Goal: Task Accomplishment & Management: Use online tool/utility

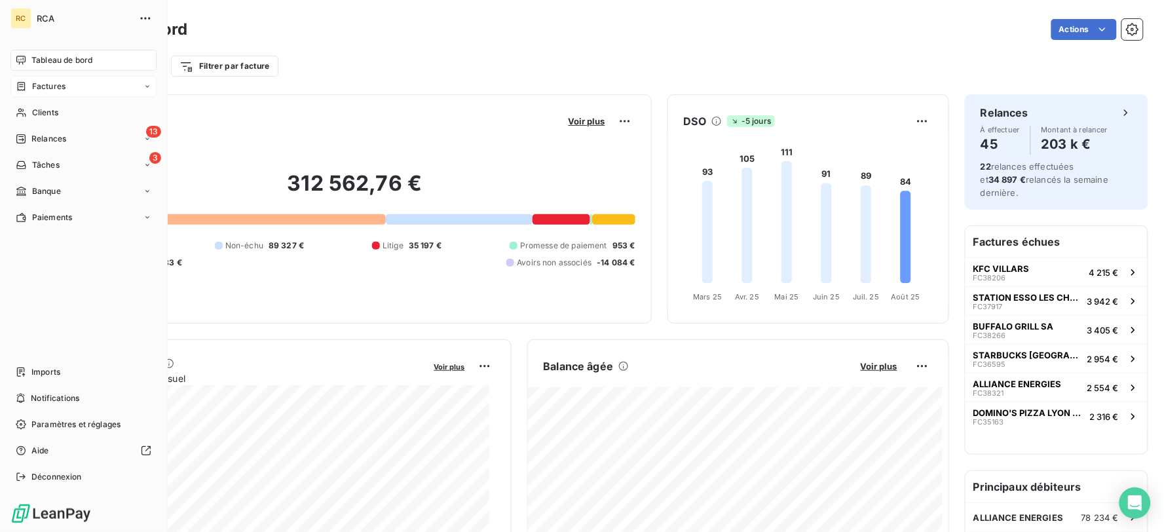
click at [35, 88] on span "Factures" at bounding box center [48, 87] width 33 height 12
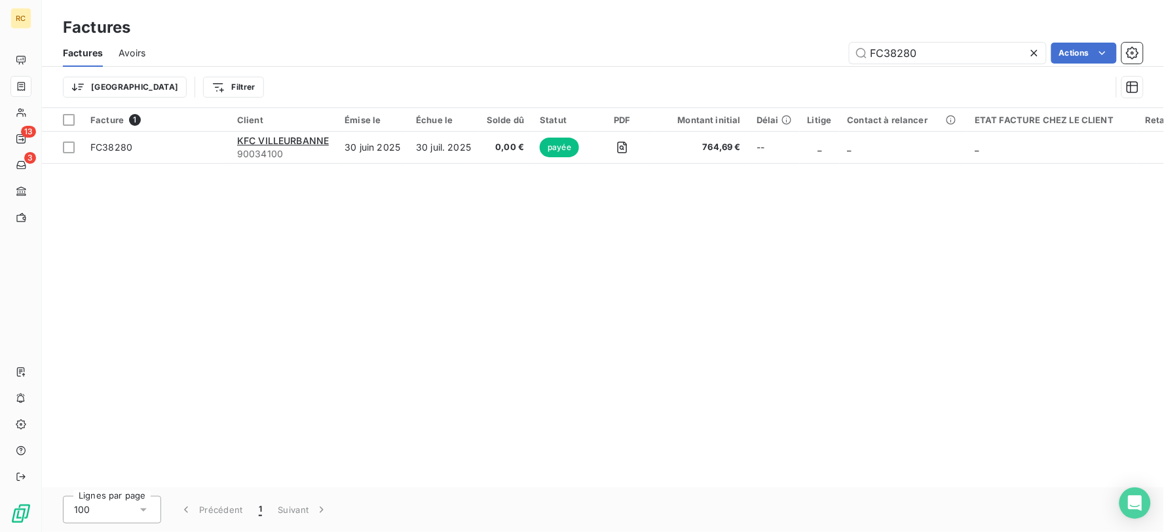
drag, startPoint x: 918, startPoint y: 57, endPoint x: 786, endPoint y: 56, distance: 131.7
click at [786, 56] on div "FC38280 Actions" at bounding box center [652, 53] width 982 height 21
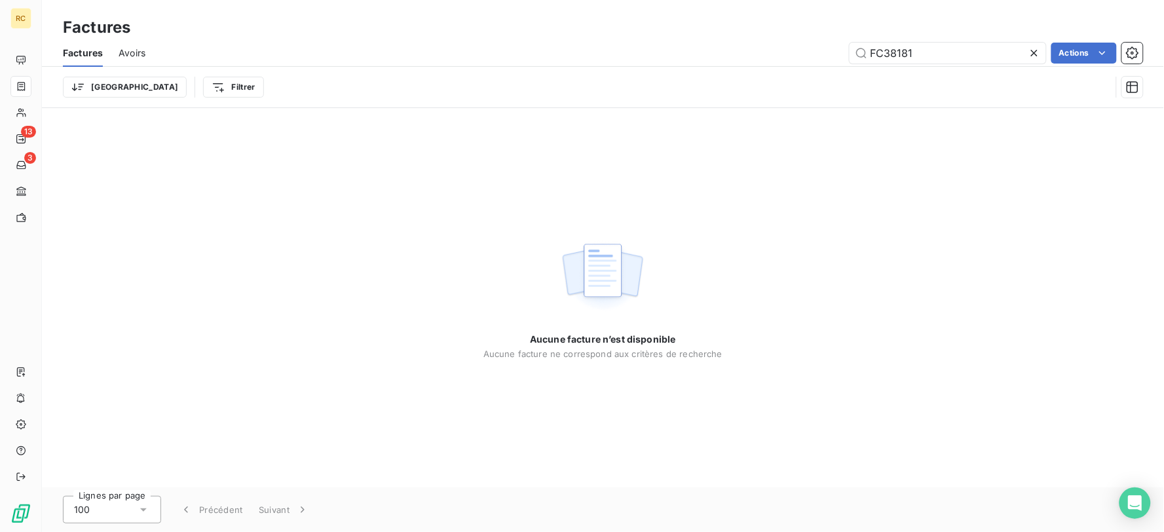
type input "FC38181"
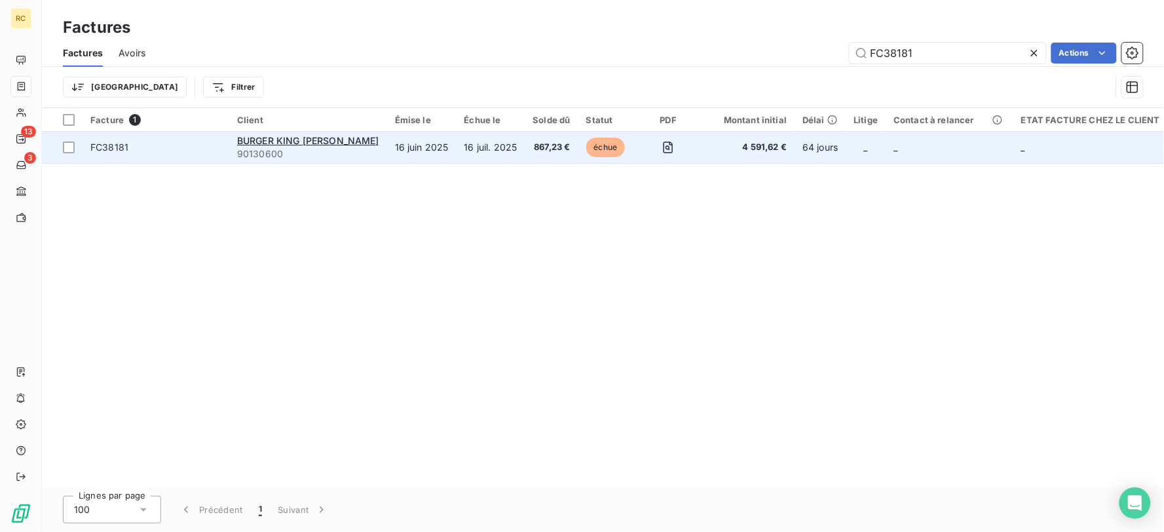
click at [525, 156] on td "867,23 €" at bounding box center [551, 147] width 53 height 31
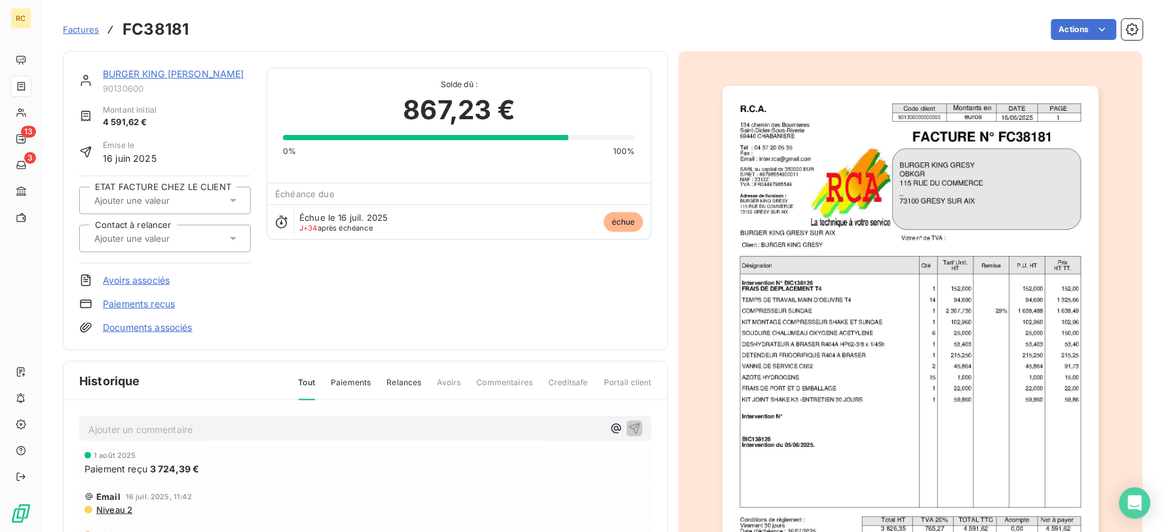
click at [1014, 307] on img "button" at bounding box center [911, 352] width 377 height 533
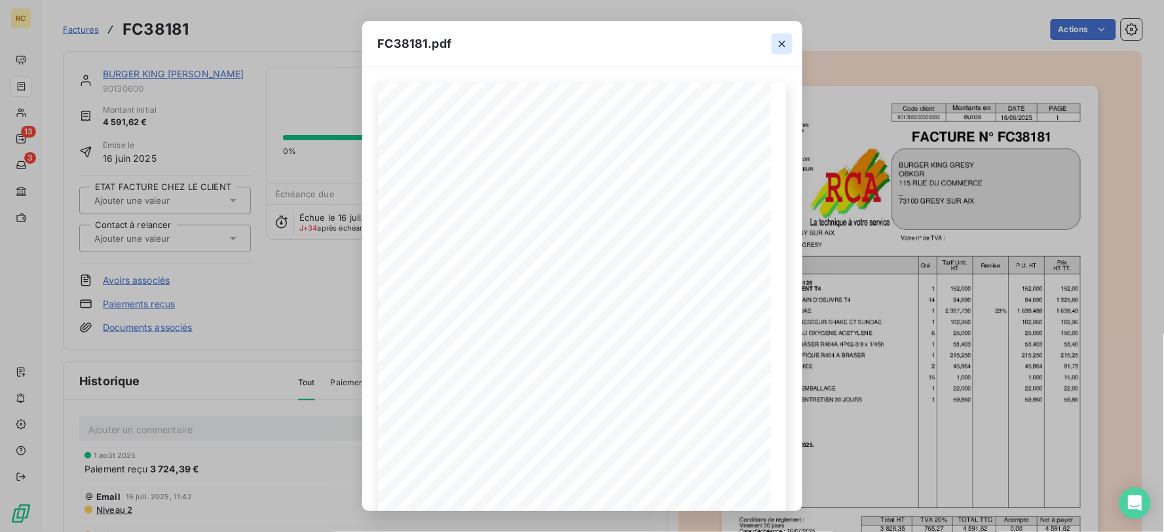
click at [784, 45] on icon "button" at bounding box center [782, 43] width 13 height 13
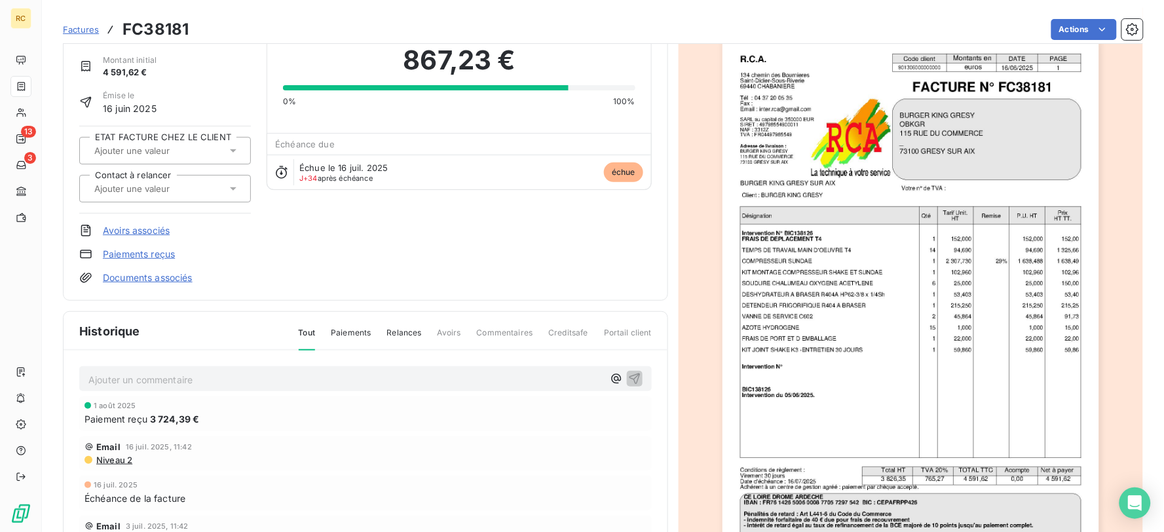
scroll to position [146, 0]
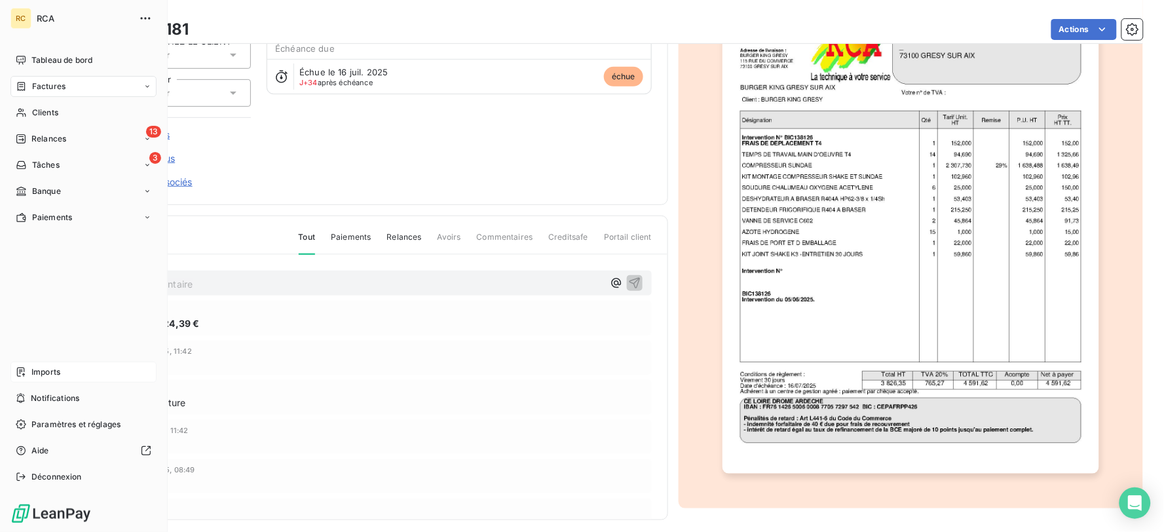
click at [52, 375] on span "Imports" at bounding box center [45, 372] width 29 height 12
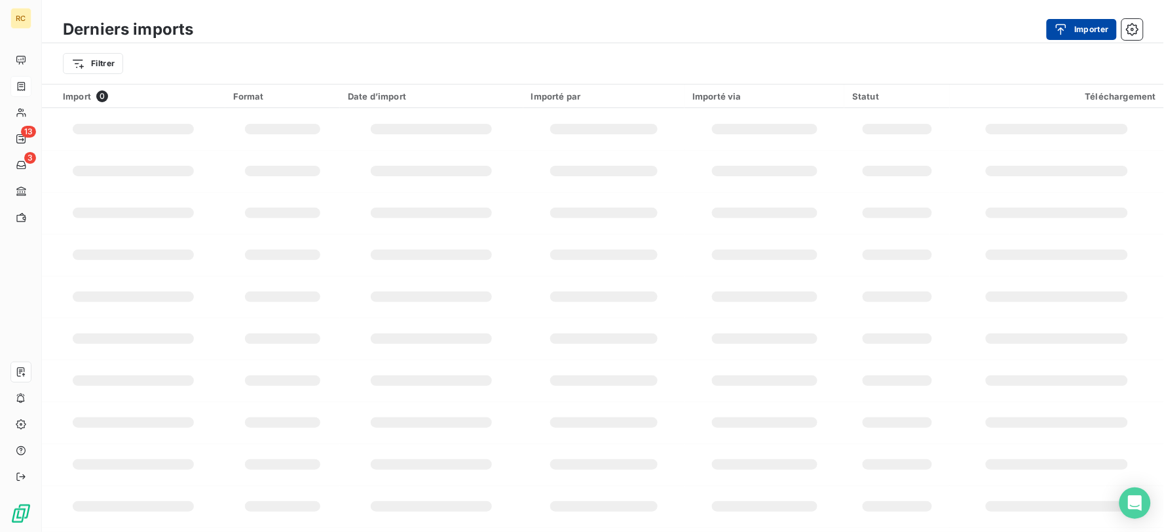
click at [1093, 23] on button "Importer" at bounding box center [1082, 29] width 70 height 21
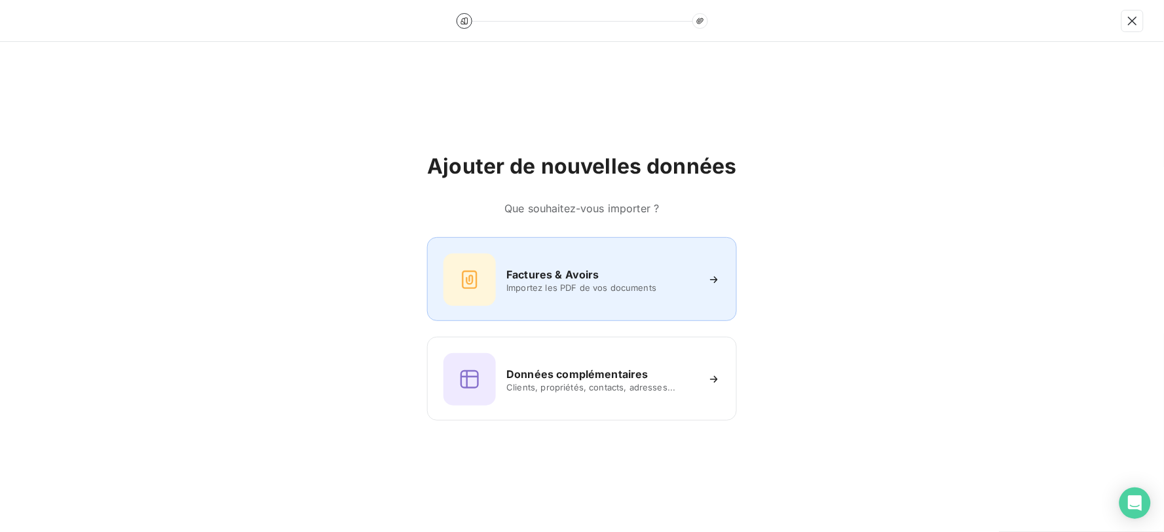
click at [550, 295] on div "Factures & Avoirs Importez les PDF de vos documents" at bounding box center [582, 280] width 276 height 52
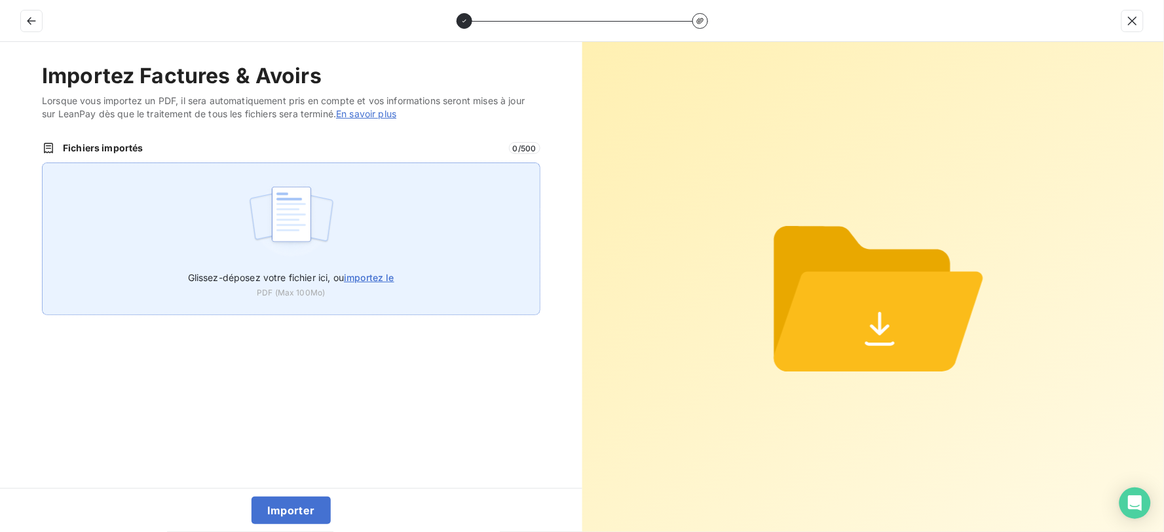
click at [280, 231] on img at bounding box center [291, 221] width 87 height 84
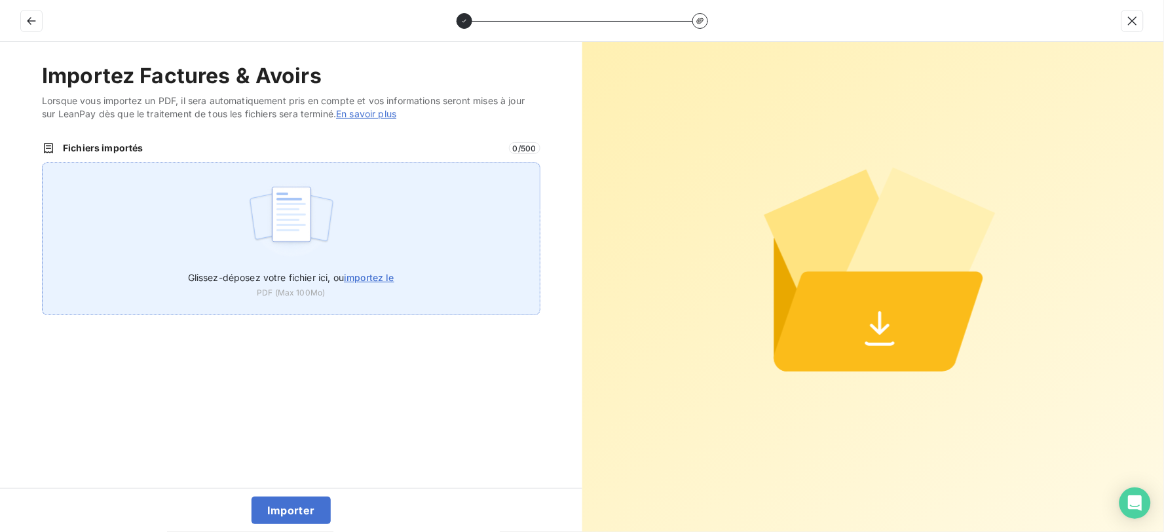
type input "C:\fakepath\AC250210.pdf"
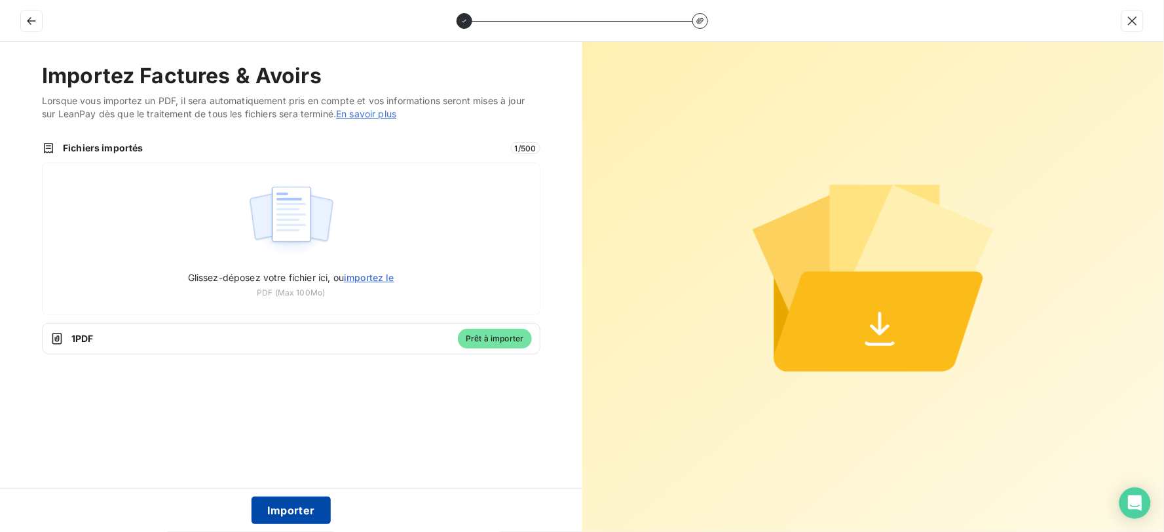
click at [292, 508] on button "Importer" at bounding box center [291, 511] width 79 height 28
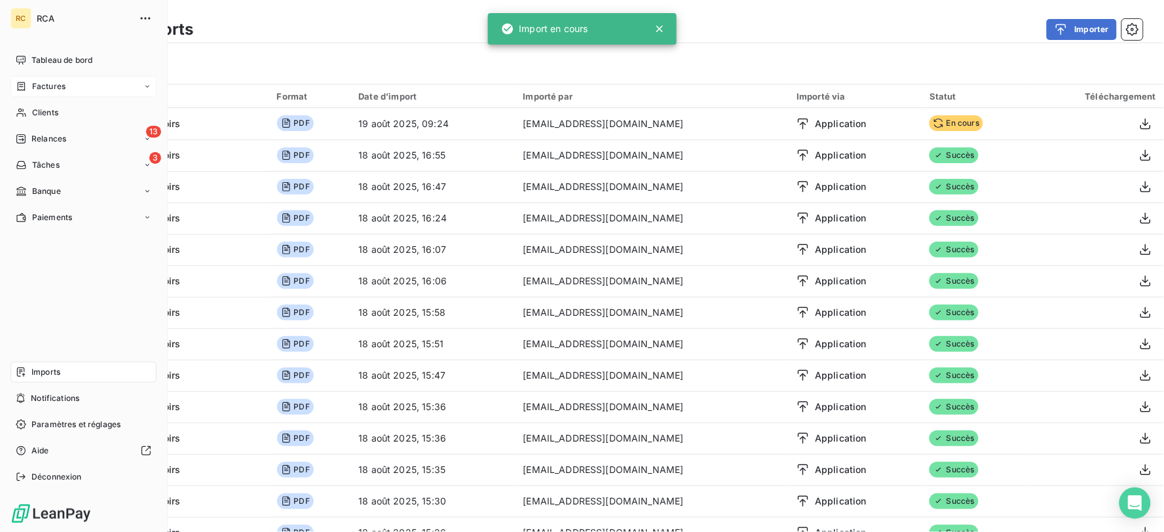
click at [53, 86] on span "Factures" at bounding box center [48, 87] width 33 height 12
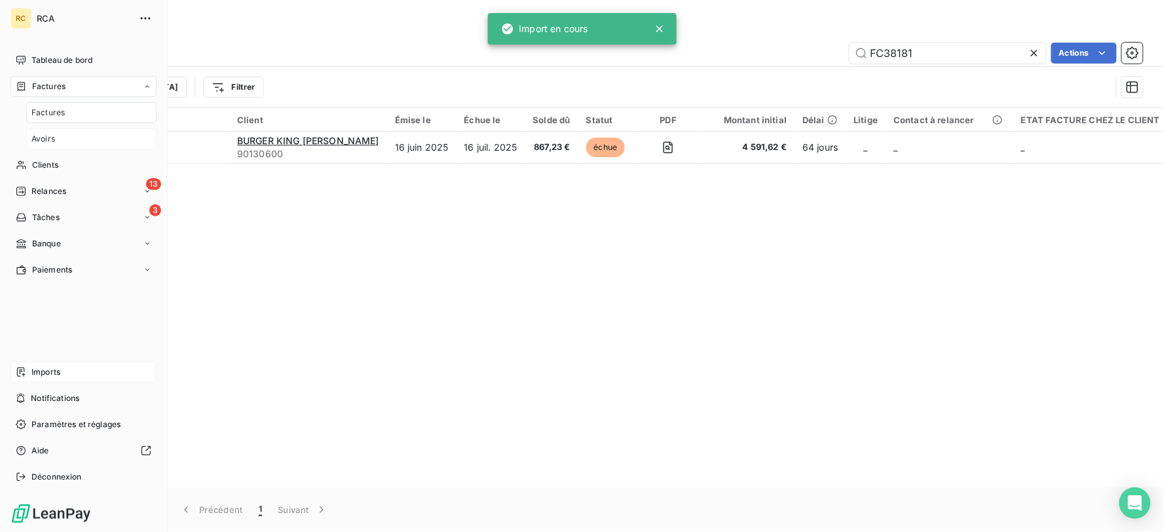
click at [45, 140] on span "Avoirs" at bounding box center [43, 139] width 24 height 12
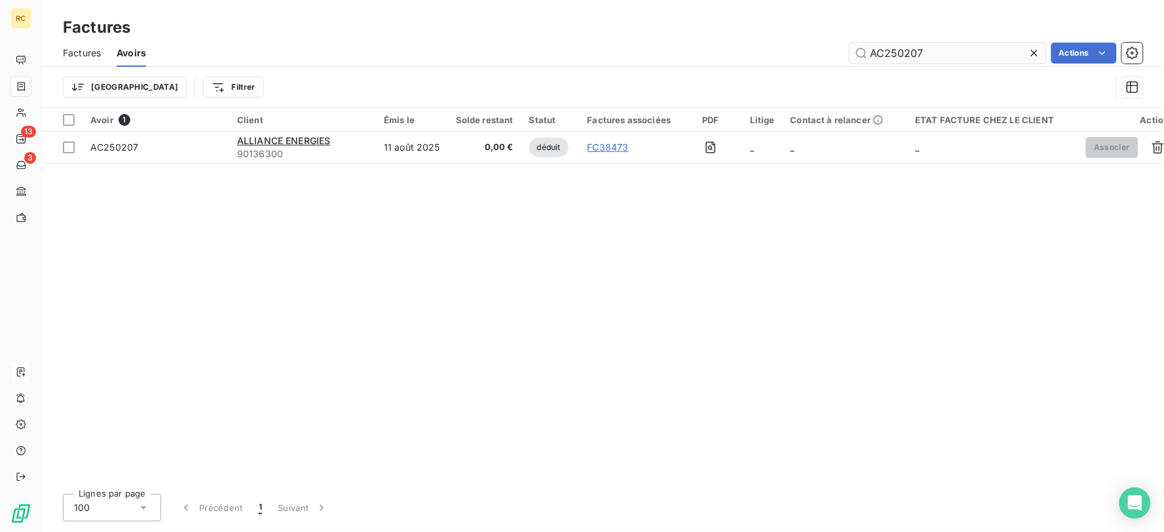
click at [979, 51] on input "AC250207" at bounding box center [948, 53] width 197 height 21
click at [979, 52] on input "AC250207" at bounding box center [948, 53] width 197 height 21
click at [978, 52] on input "AC250207" at bounding box center [948, 53] width 197 height 21
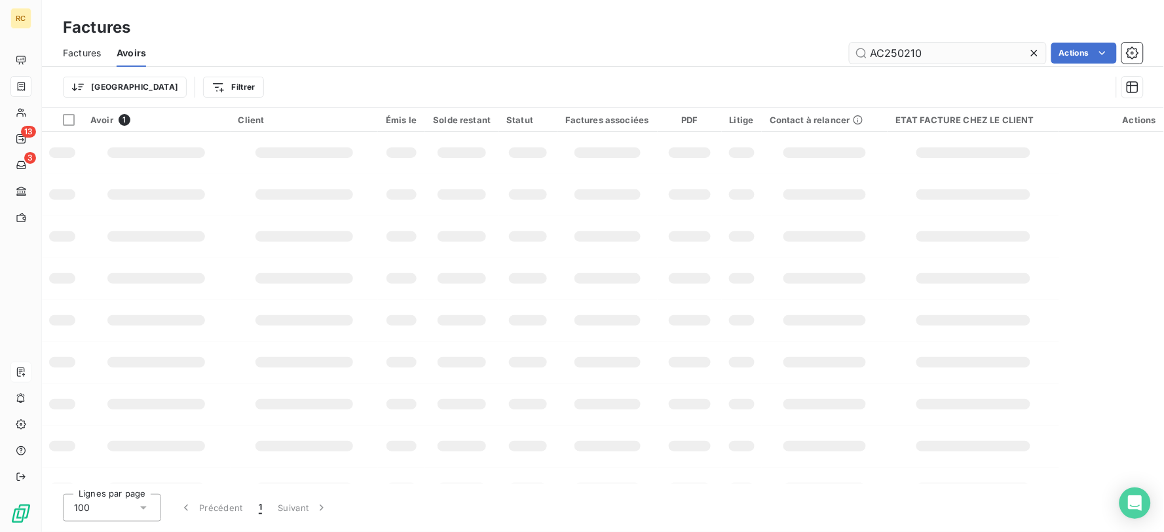
type input "AC250210"
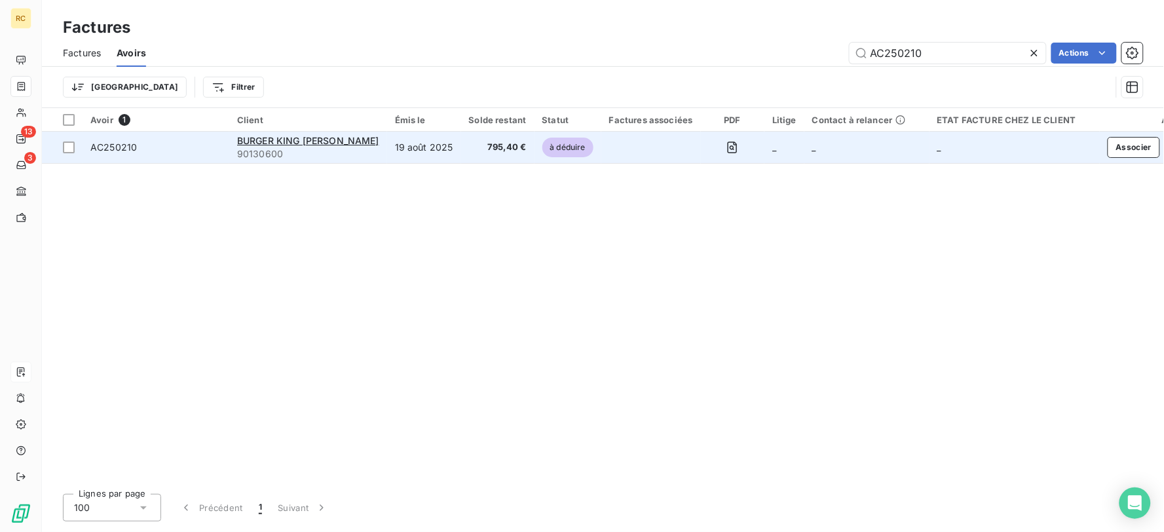
click at [167, 146] on div "AC250210" at bounding box center [155, 147] width 131 height 13
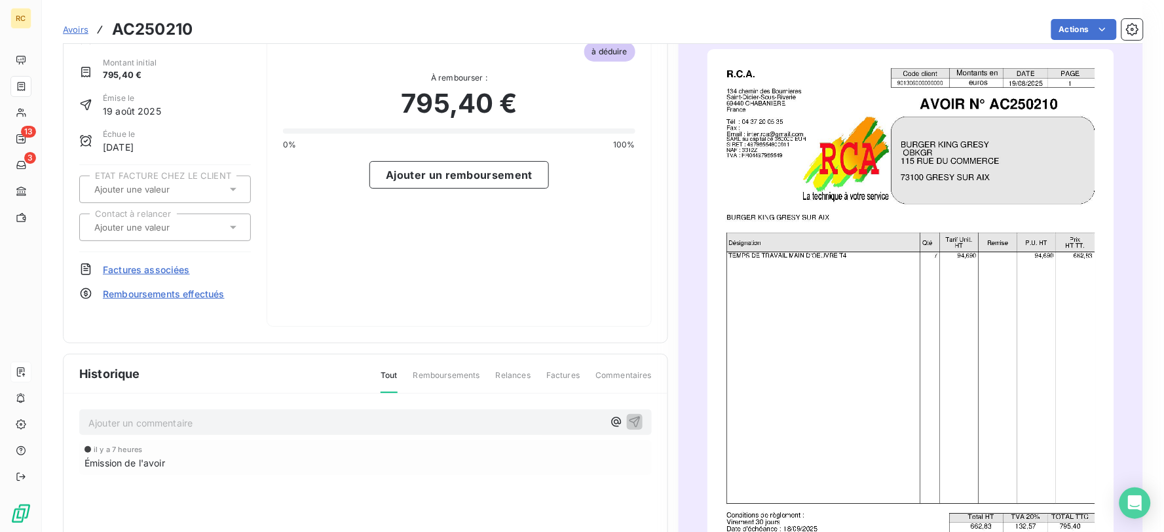
scroll to position [73, 0]
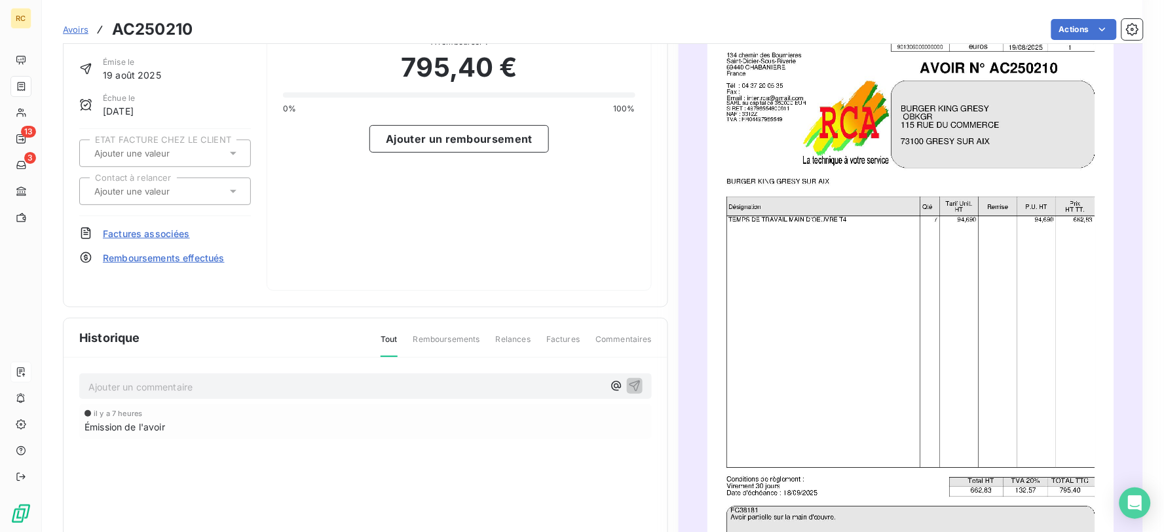
click at [153, 227] on span "Factures associées" at bounding box center [146, 234] width 87 height 14
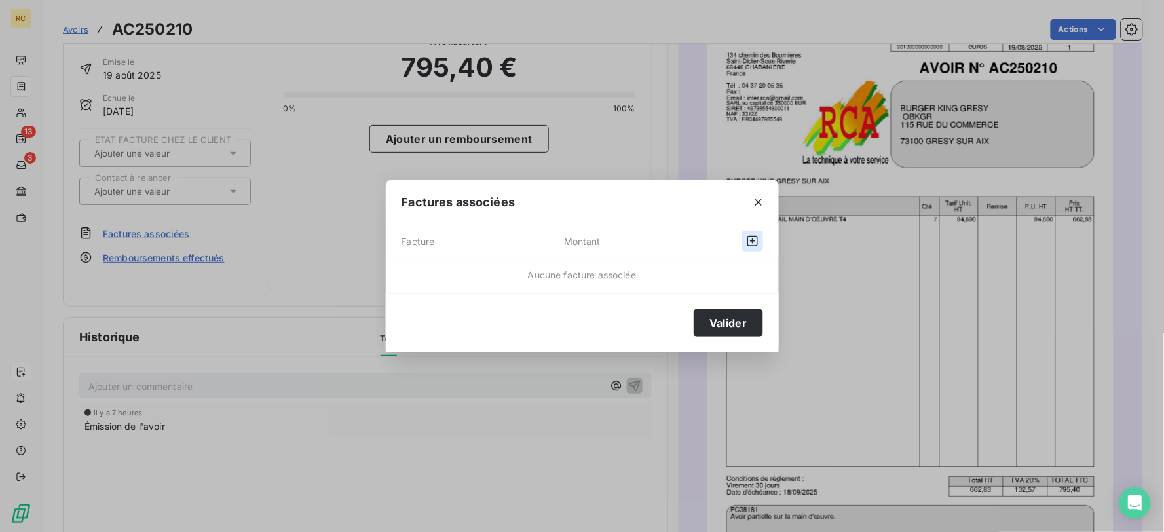
click at [749, 244] on icon "button" at bounding box center [752, 241] width 13 height 13
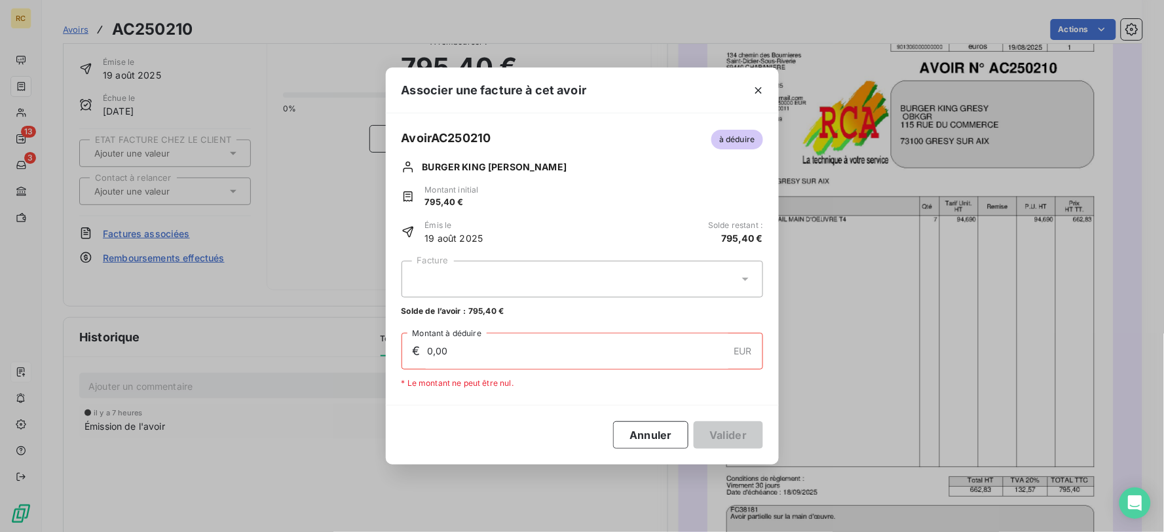
click at [745, 273] on icon at bounding box center [745, 279] width 13 height 13
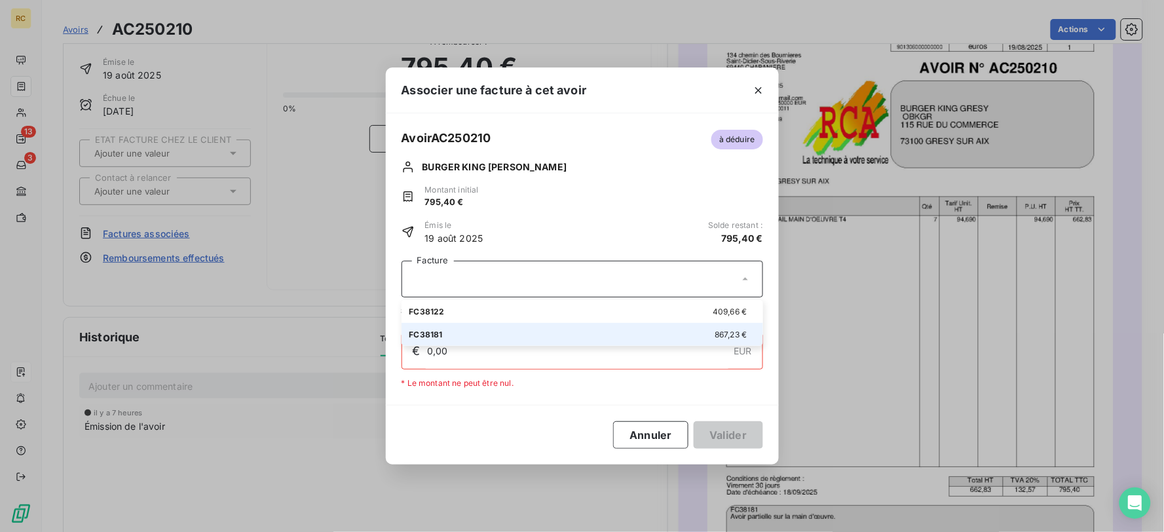
click at [710, 335] on div "FC38181 867,23 €" at bounding box center [582, 334] width 346 height 12
type input "795,40"
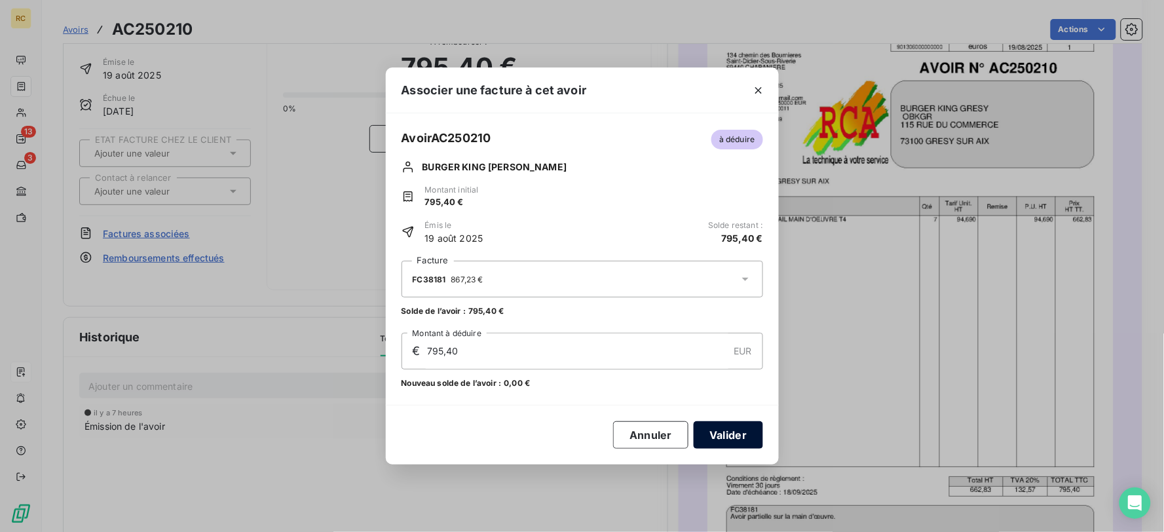
click at [726, 436] on button "Valider" at bounding box center [728, 435] width 69 height 28
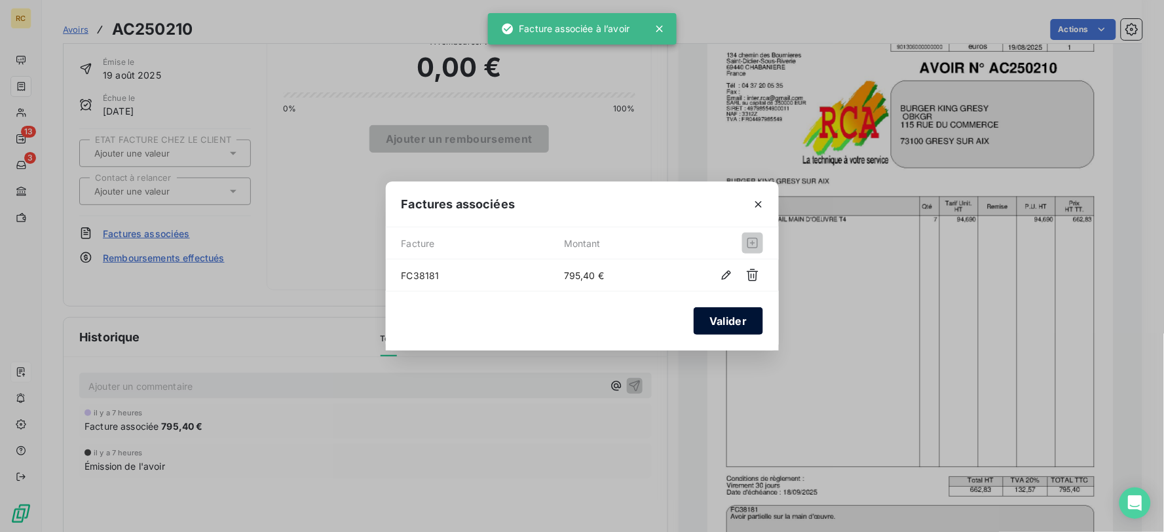
click at [715, 326] on button "Valider" at bounding box center [728, 321] width 69 height 28
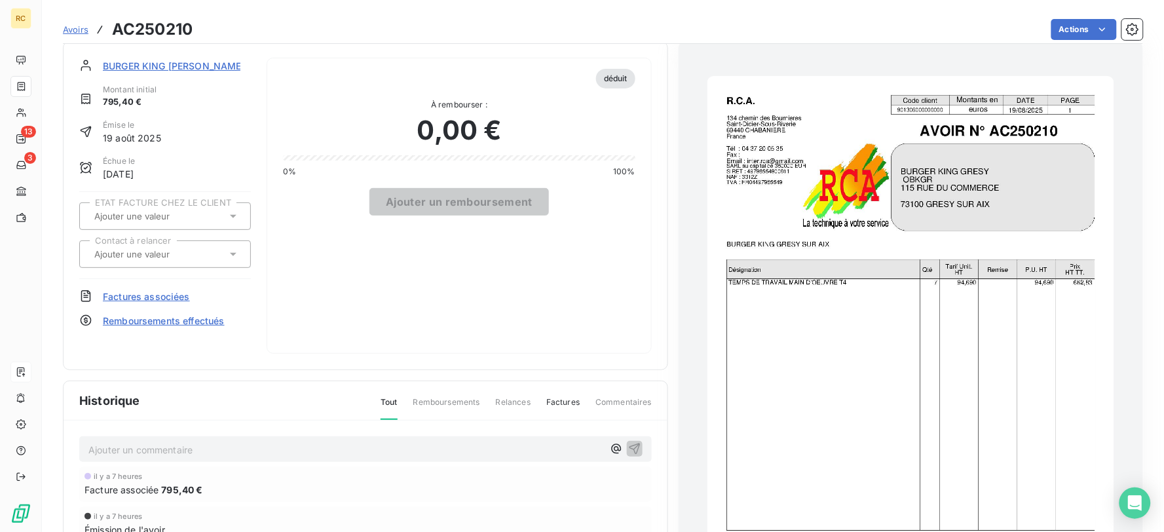
scroll to position [0, 0]
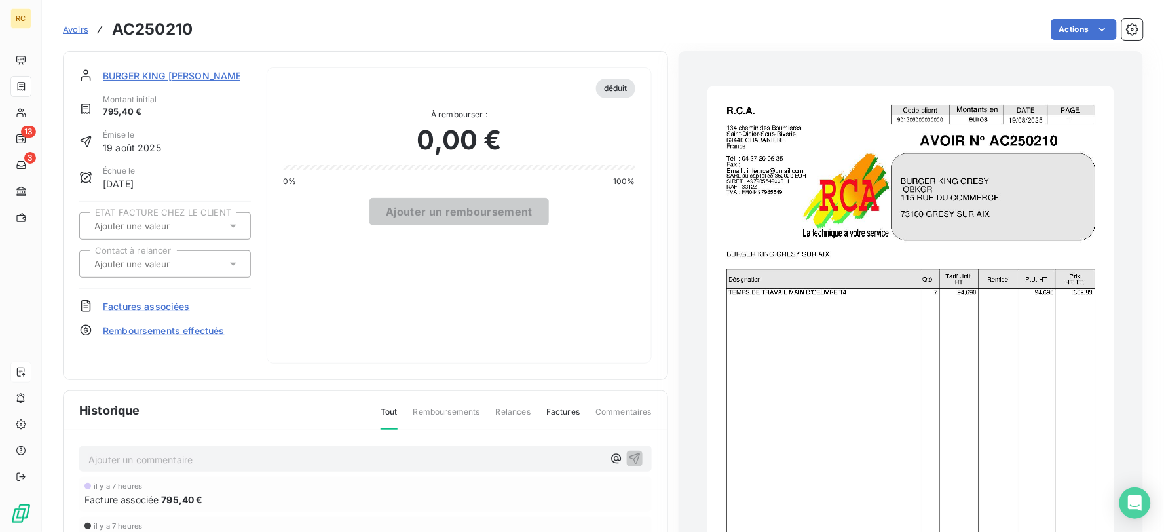
click at [194, 263] on input "text" at bounding box center [159, 264] width 132 height 12
click at [223, 228] on div at bounding box center [158, 226] width 136 height 17
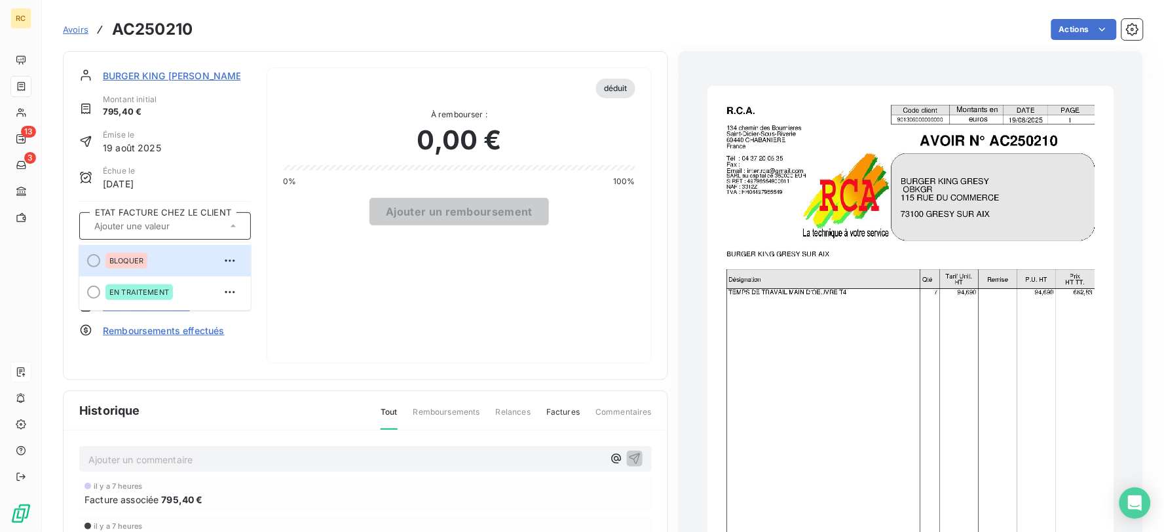
drag, startPoint x: 270, startPoint y: 152, endPoint x: 238, endPoint y: 138, distance: 34.3
click at [267, 149] on div "déduit À rembourser : 0,00 € 0% 100% Ajouter un remboursement" at bounding box center [459, 215] width 385 height 296
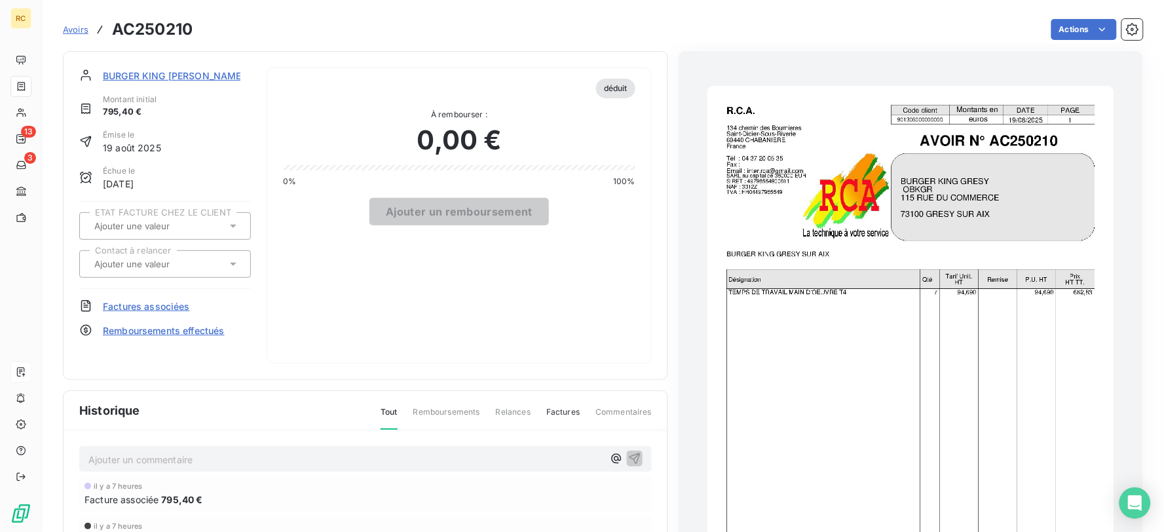
click at [168, 73] on span "BURGER KING [PERSON_NAME]" at bounding box center [174, 76] width 142 height 14
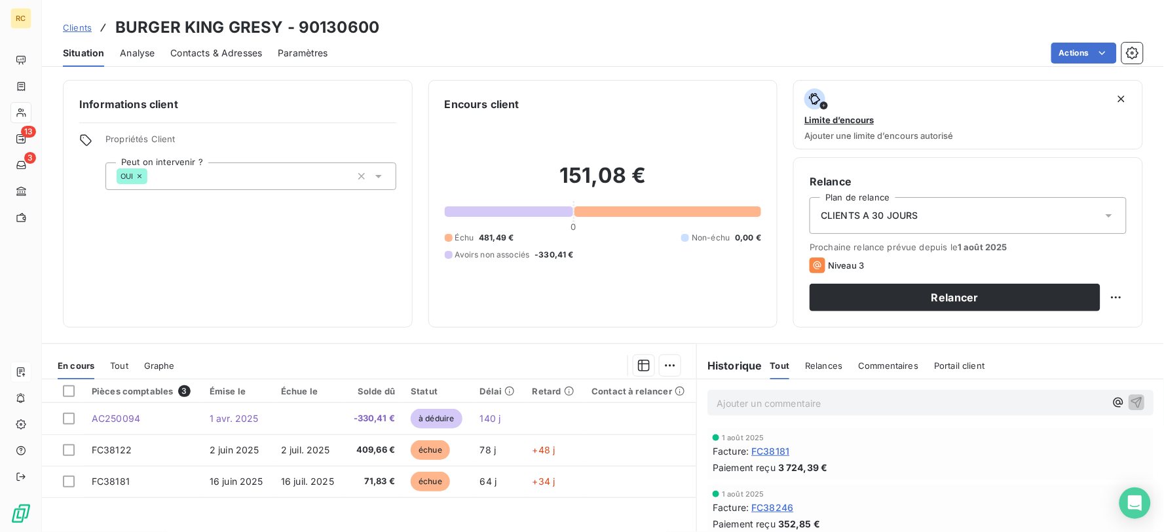
click at [240, 54] on span "Contacts & Adresses" at bounding box center [216, 53] width 92 height 13
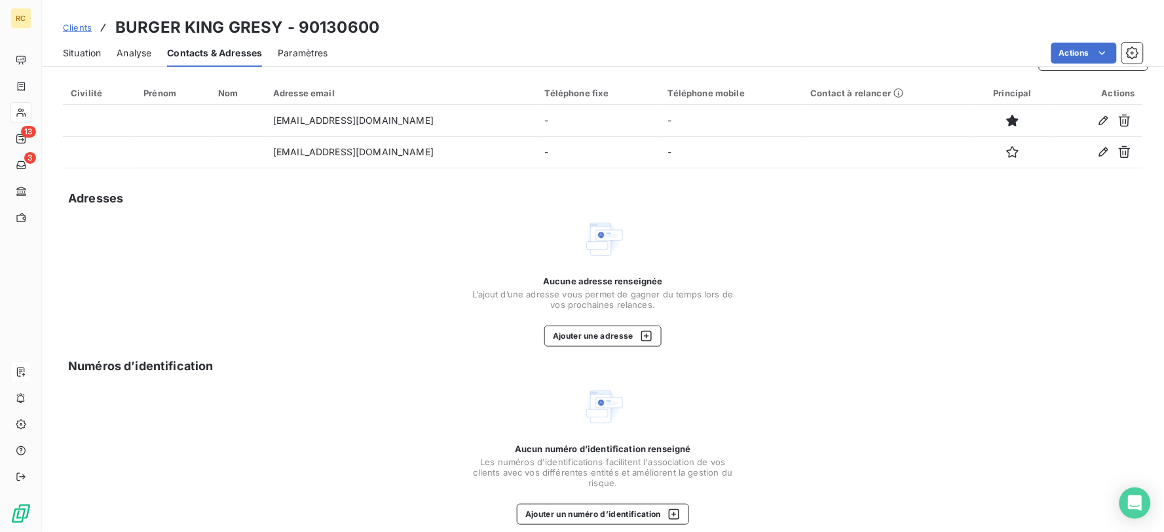
scroll to position [43, 0]
